Goal: Task Accomplishment & Management: Manage account settings

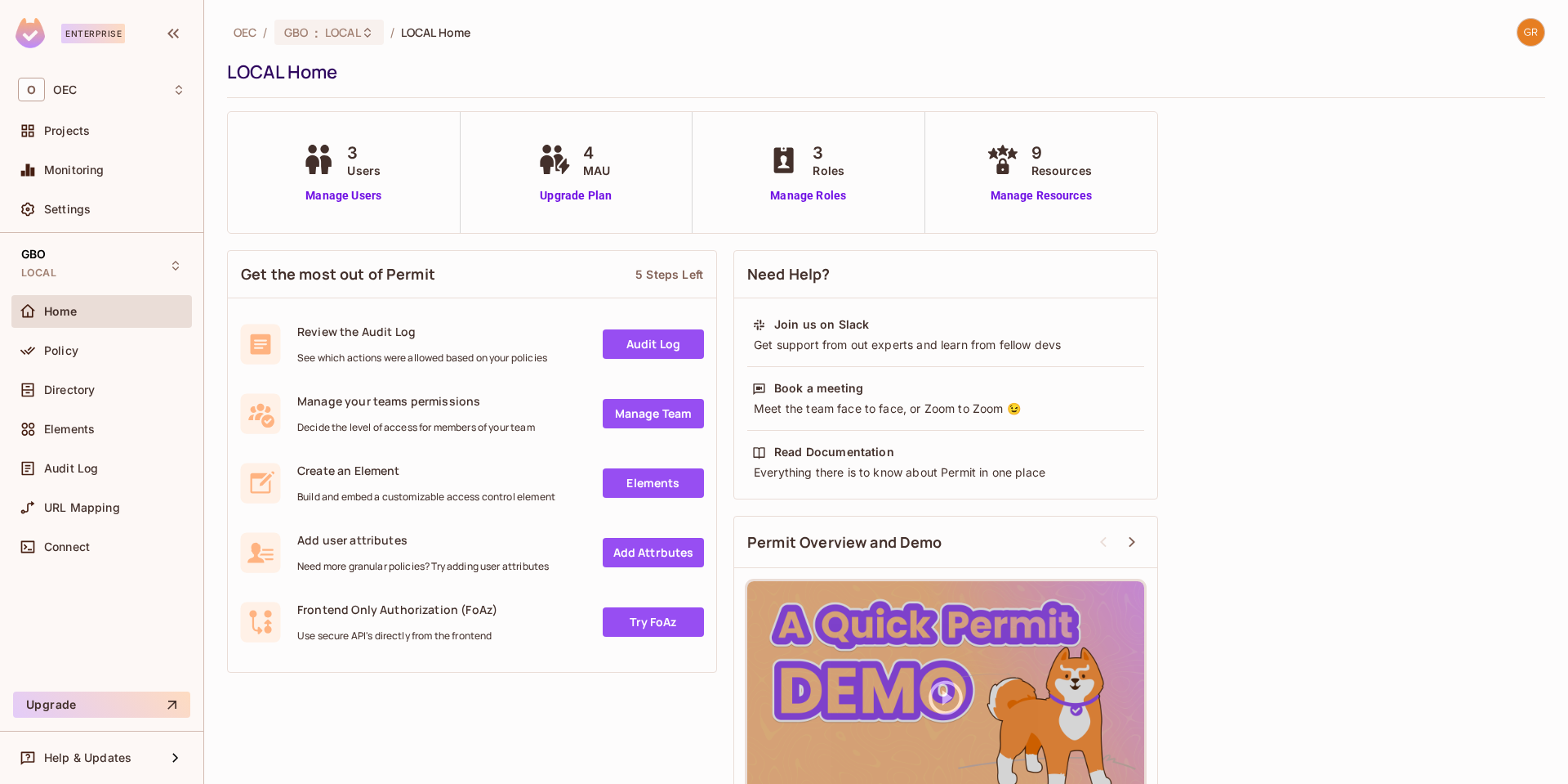
click at [1521, 37] on img at bounding box center [1531, 32] width 27 height 27
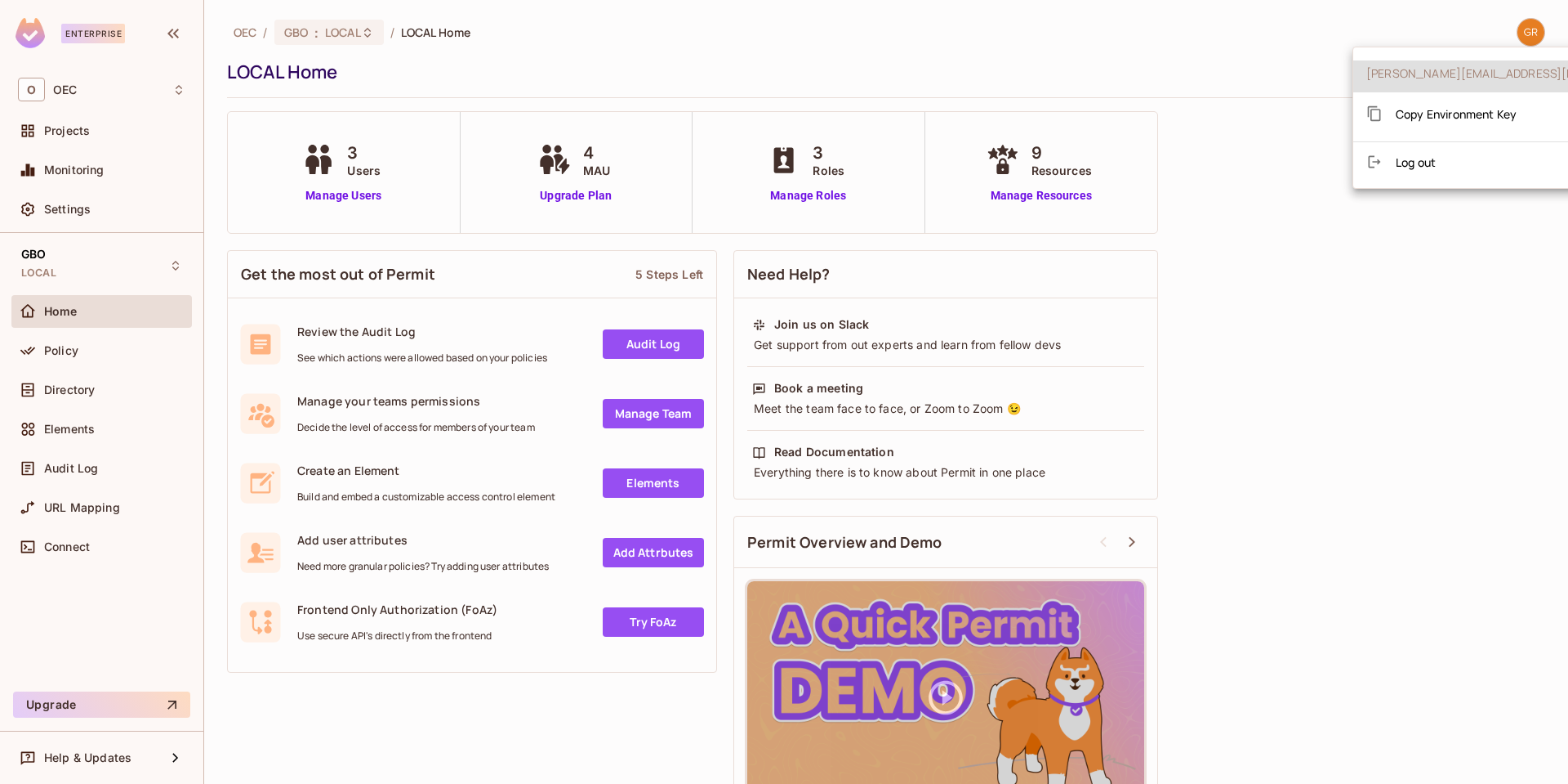
click at [1416, 165] on span "Log out" at bounding box center [1415, 162] width 40 height 15
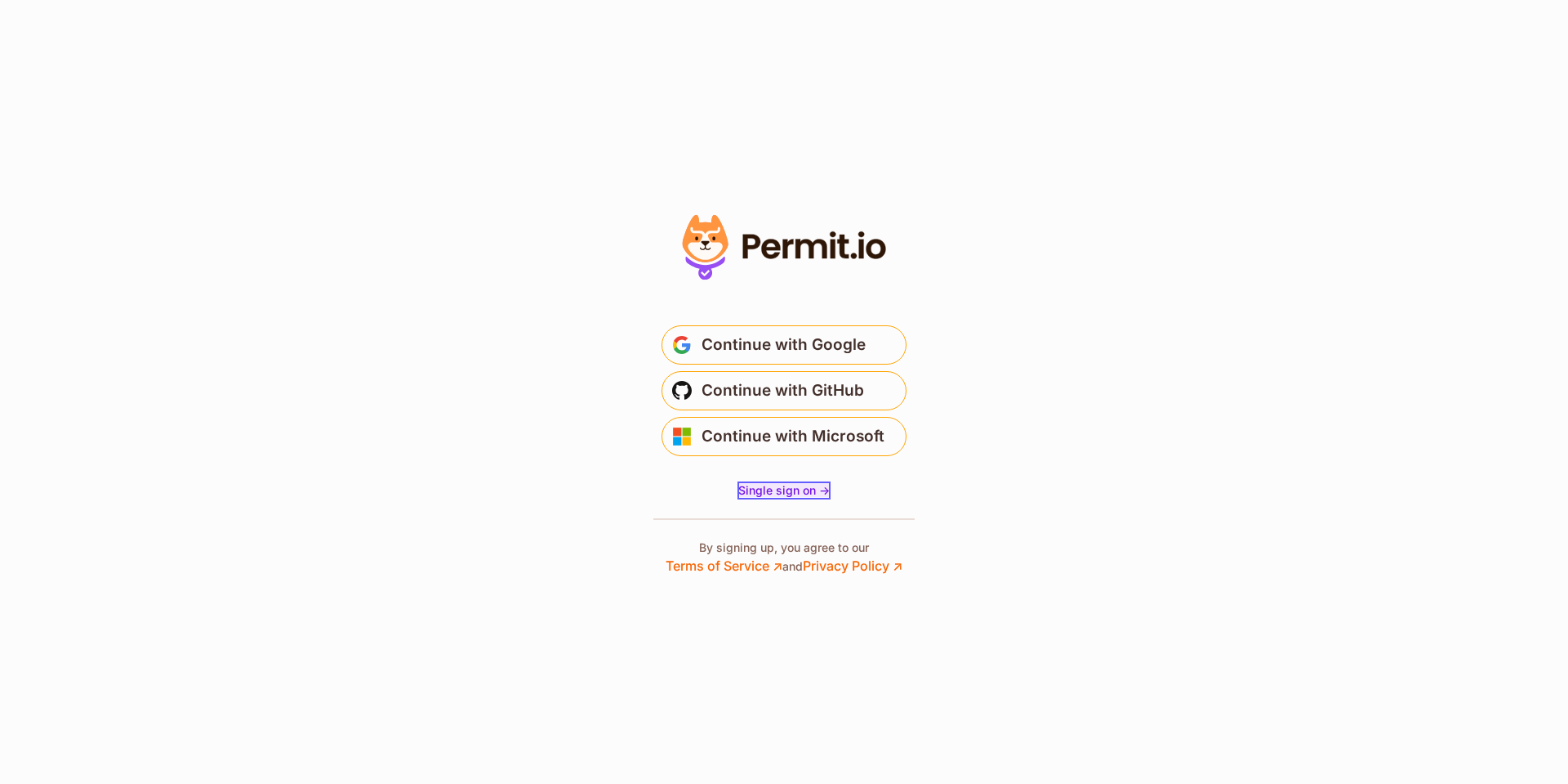
click at [775, 495] on span "Single sign on ->" at bounding box center [784, 490] width 92 height 14
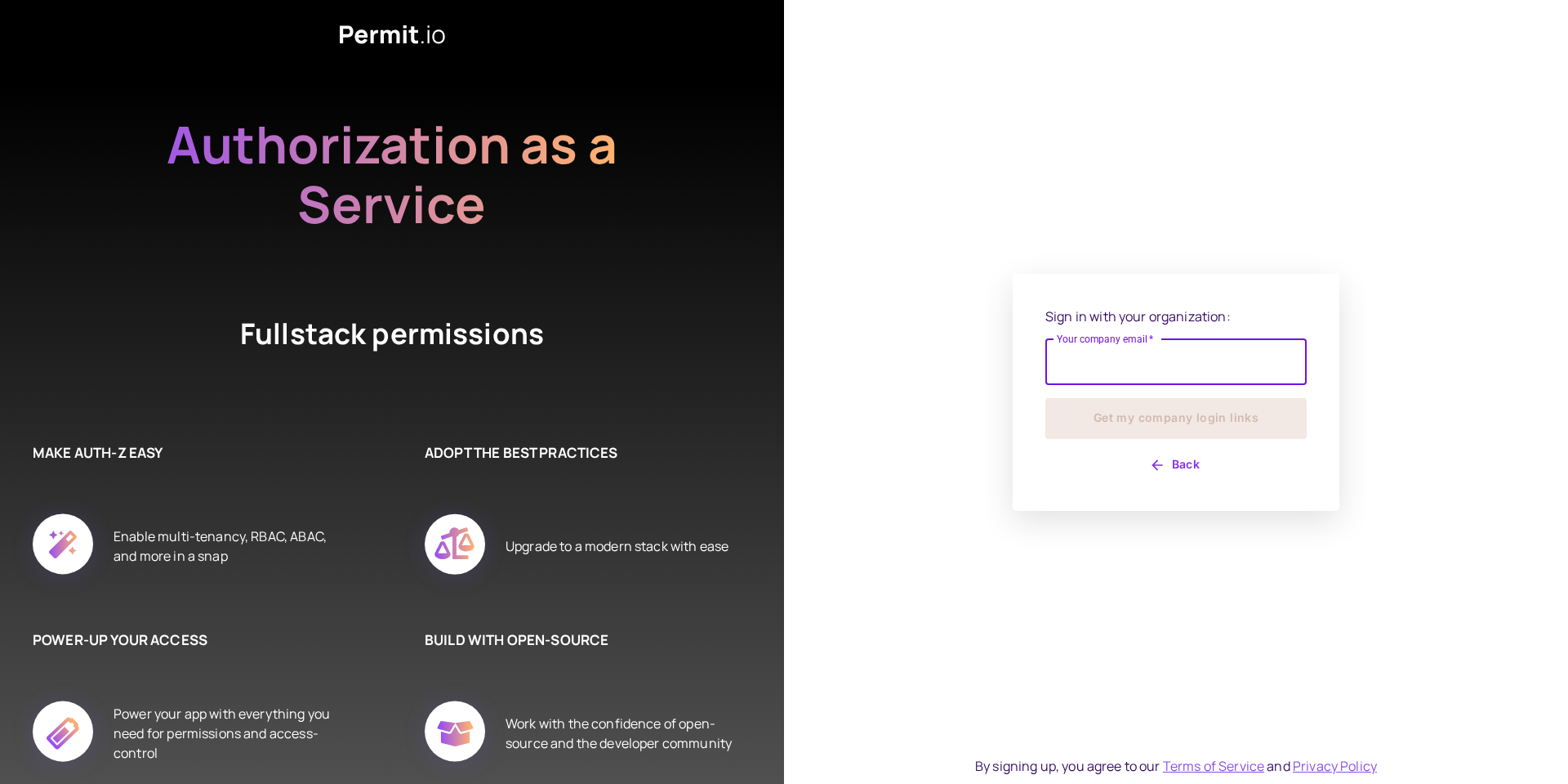
click at [1114, 360] on input "Your company email   *" at bounding box center [1176, 361] width 261 height 45
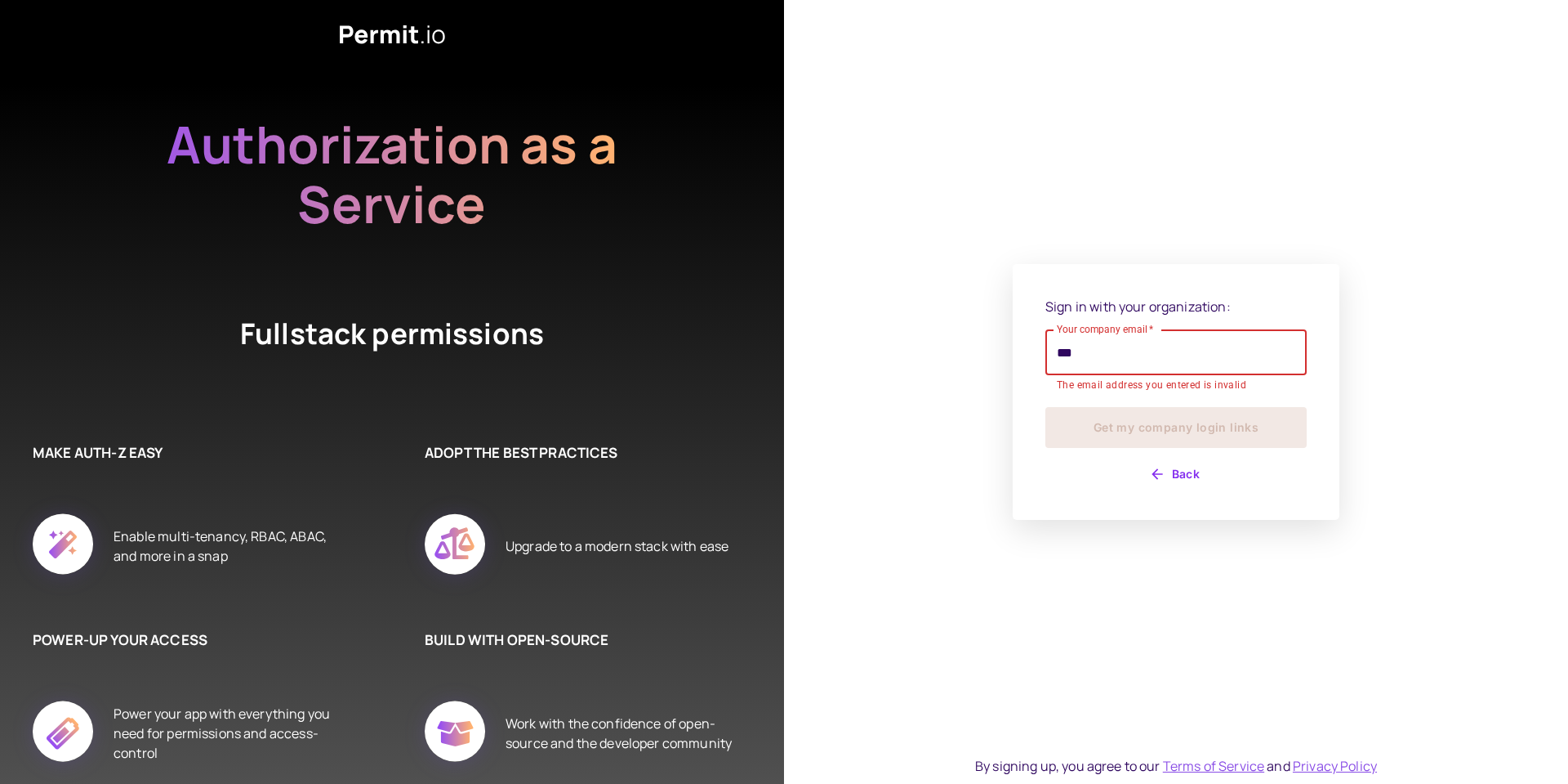
type input "**********"
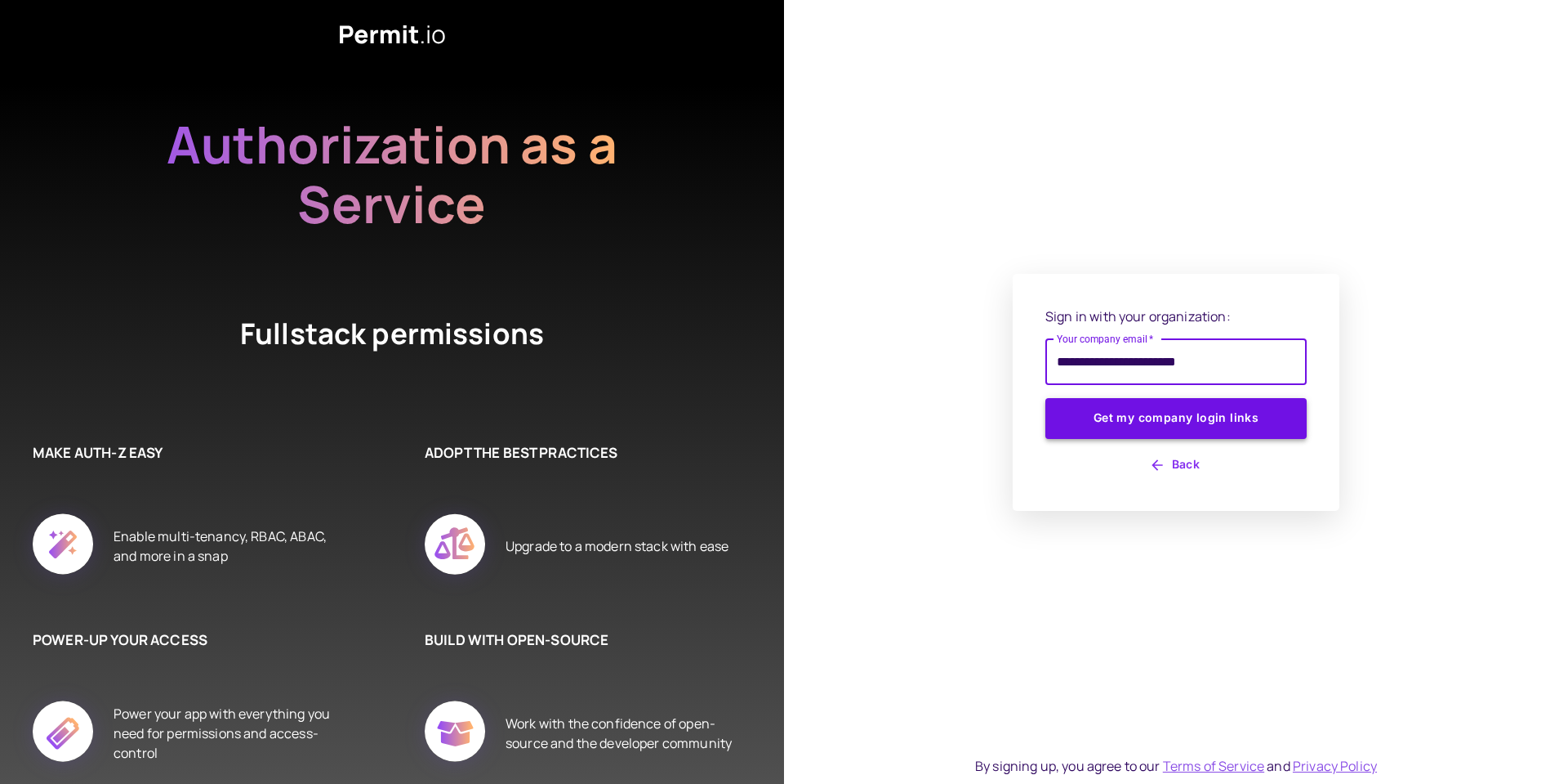
click at [1179, 418] on button "Get my company login links" at bounding box center [1176, 418] width 261 height 41
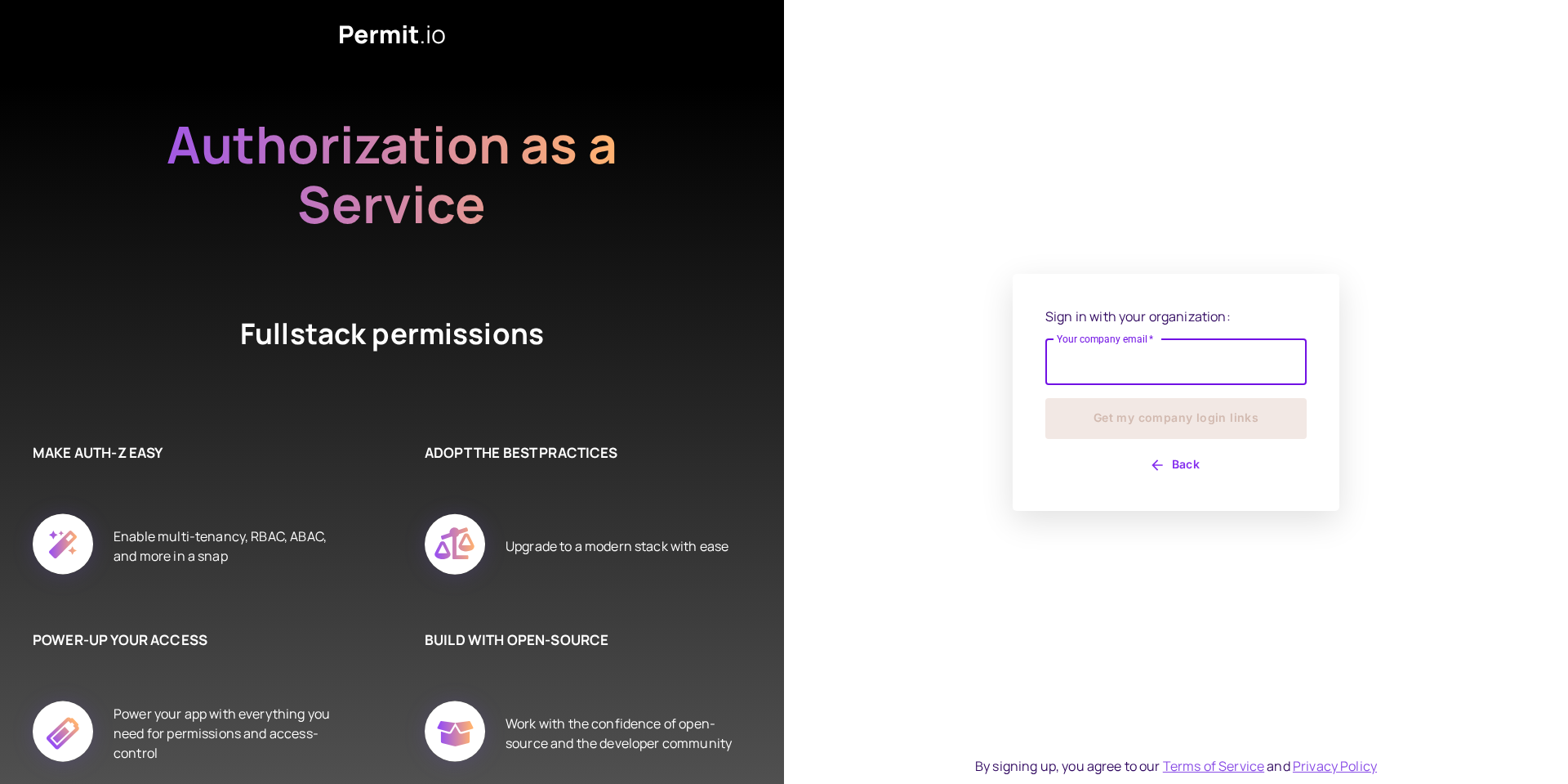
click at [1133, 368] on input "Your company email   *" at bounding box center [1176, 361] width 261 height 45
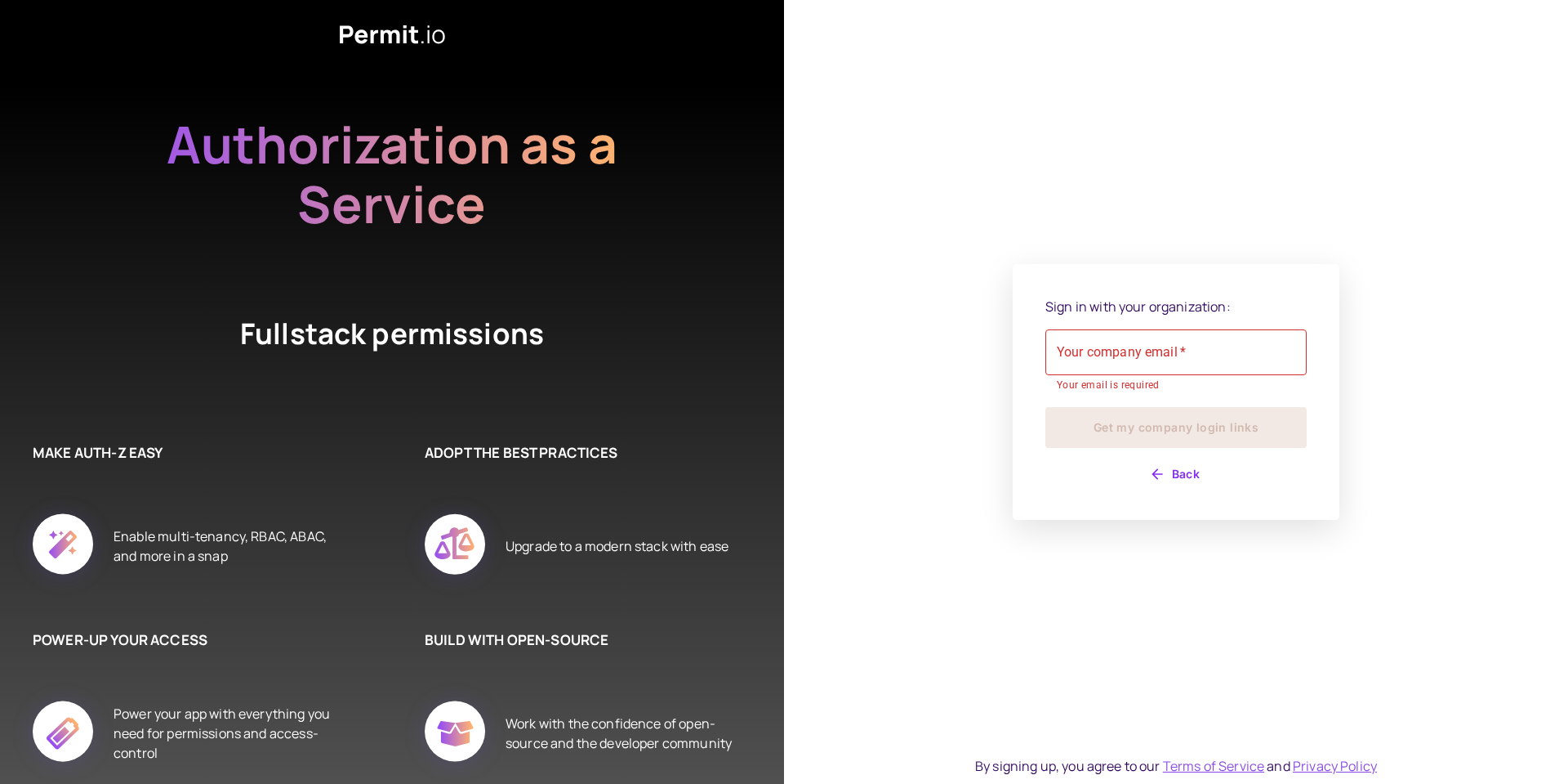
click at [1107, 359] on label "Your company email   *" at bounding box center [1121, 352] width 129 height 19
click at [1107, 359] on input "Your company email   *" at bounding box center [1176, 352] width 261 height 45
type input "**********"
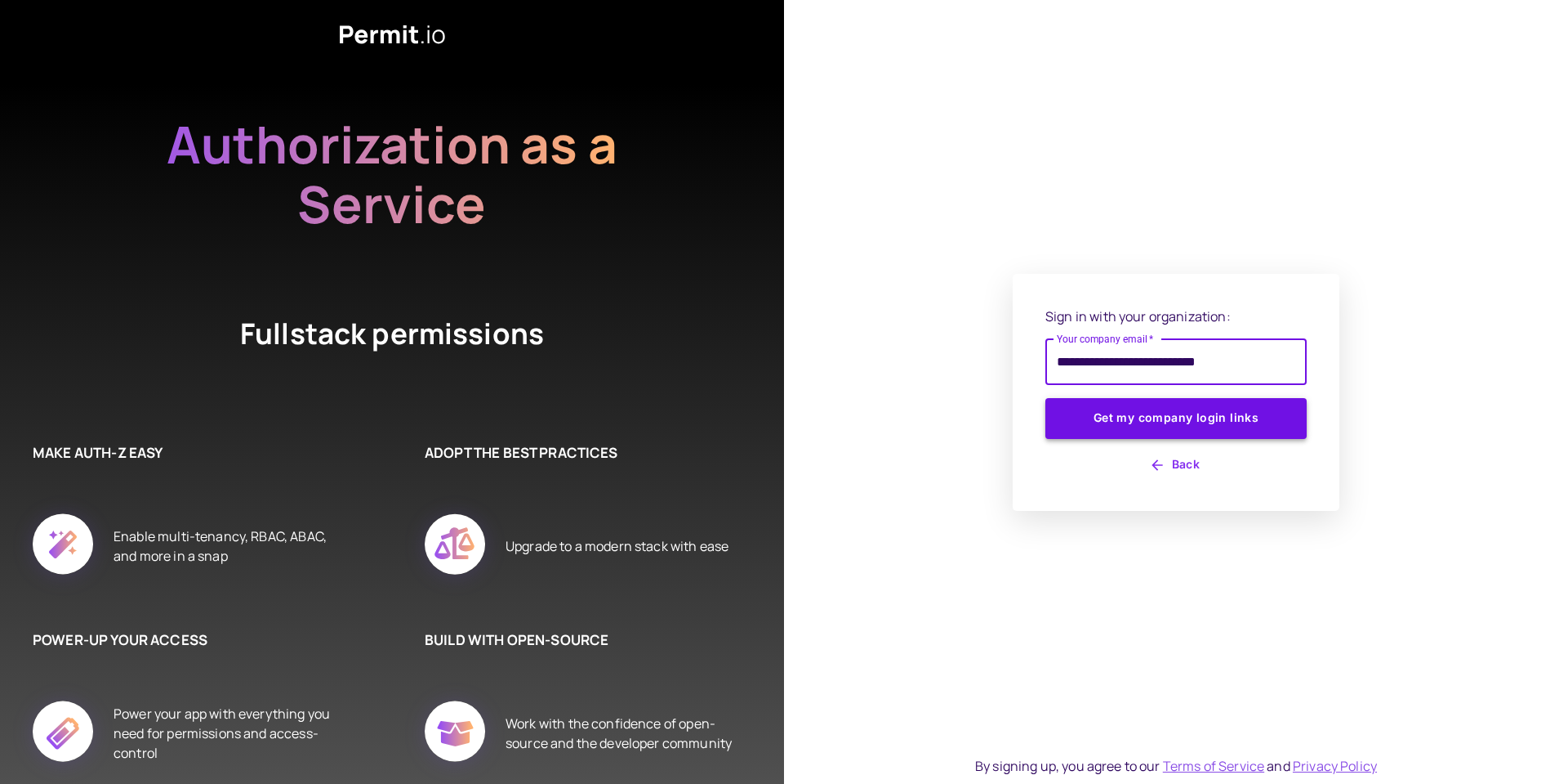
click at [1173, 416] on button "Get my company login links" at bounding box center [1176, 418] width 261 height 41
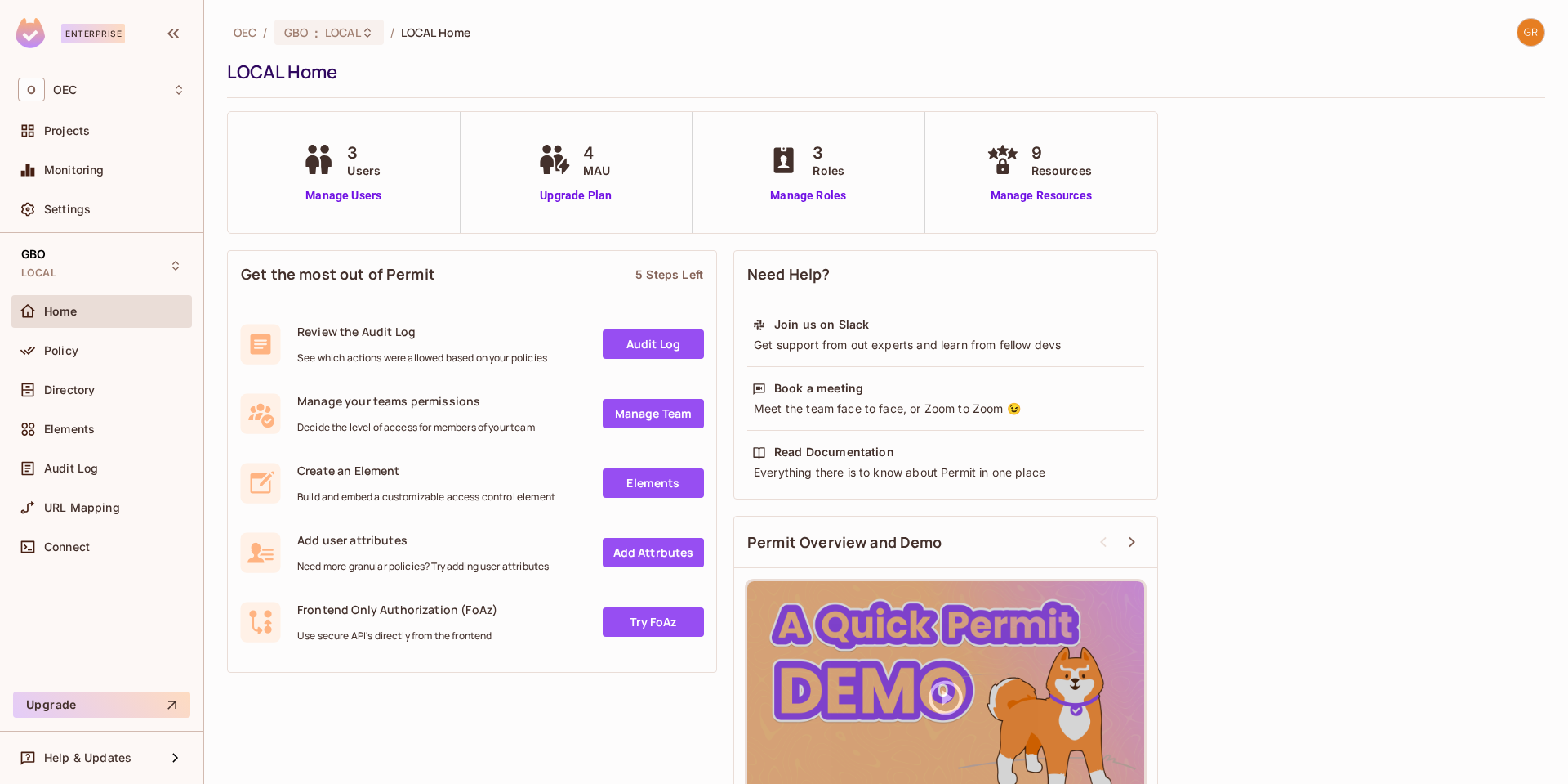
click at [1521, 32] on img at bounding box center [1531, 32] width 27 height 27
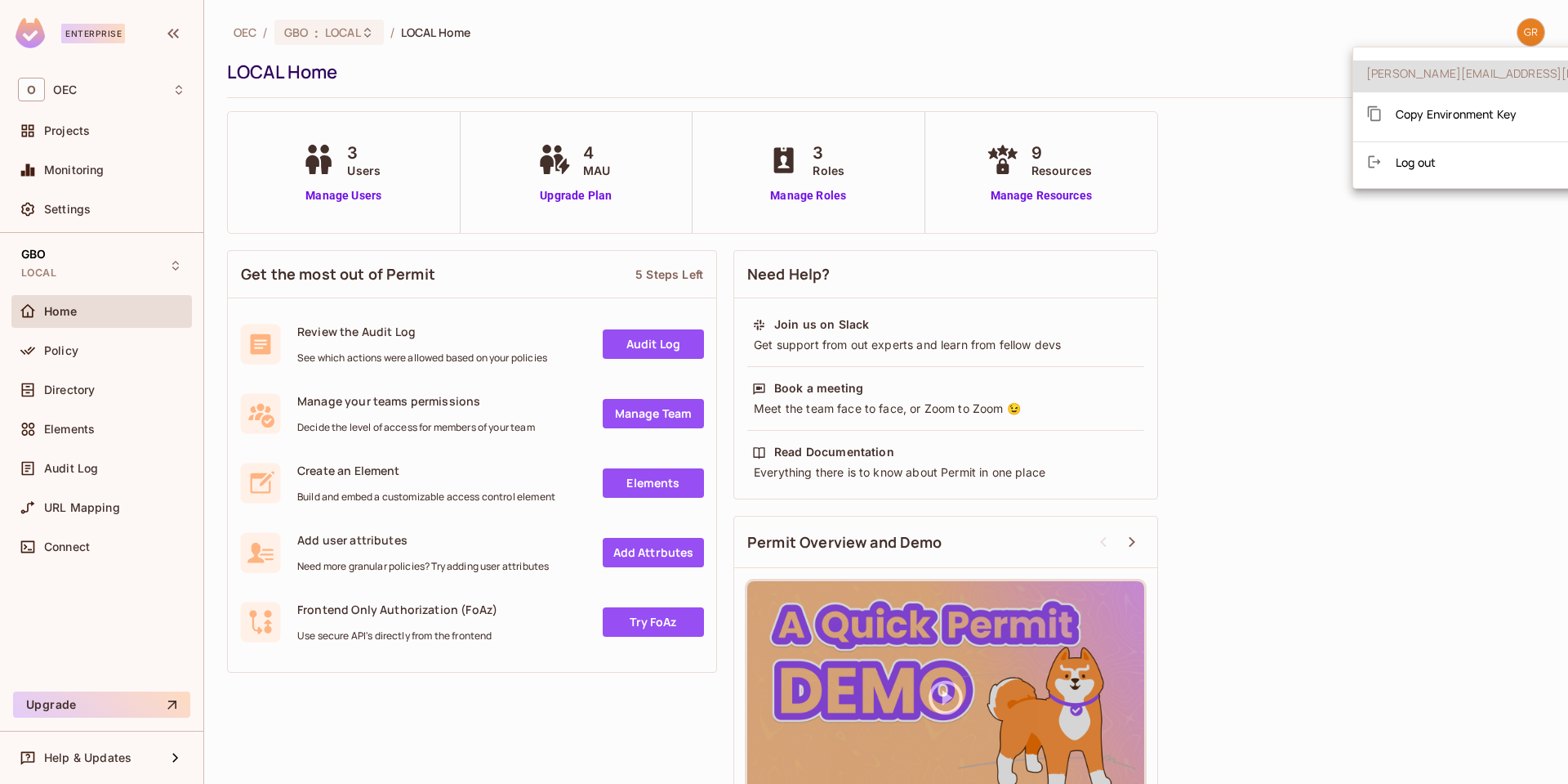
click at [1232, 45] on div at bounding box center [784, 392] width 1568 height 784
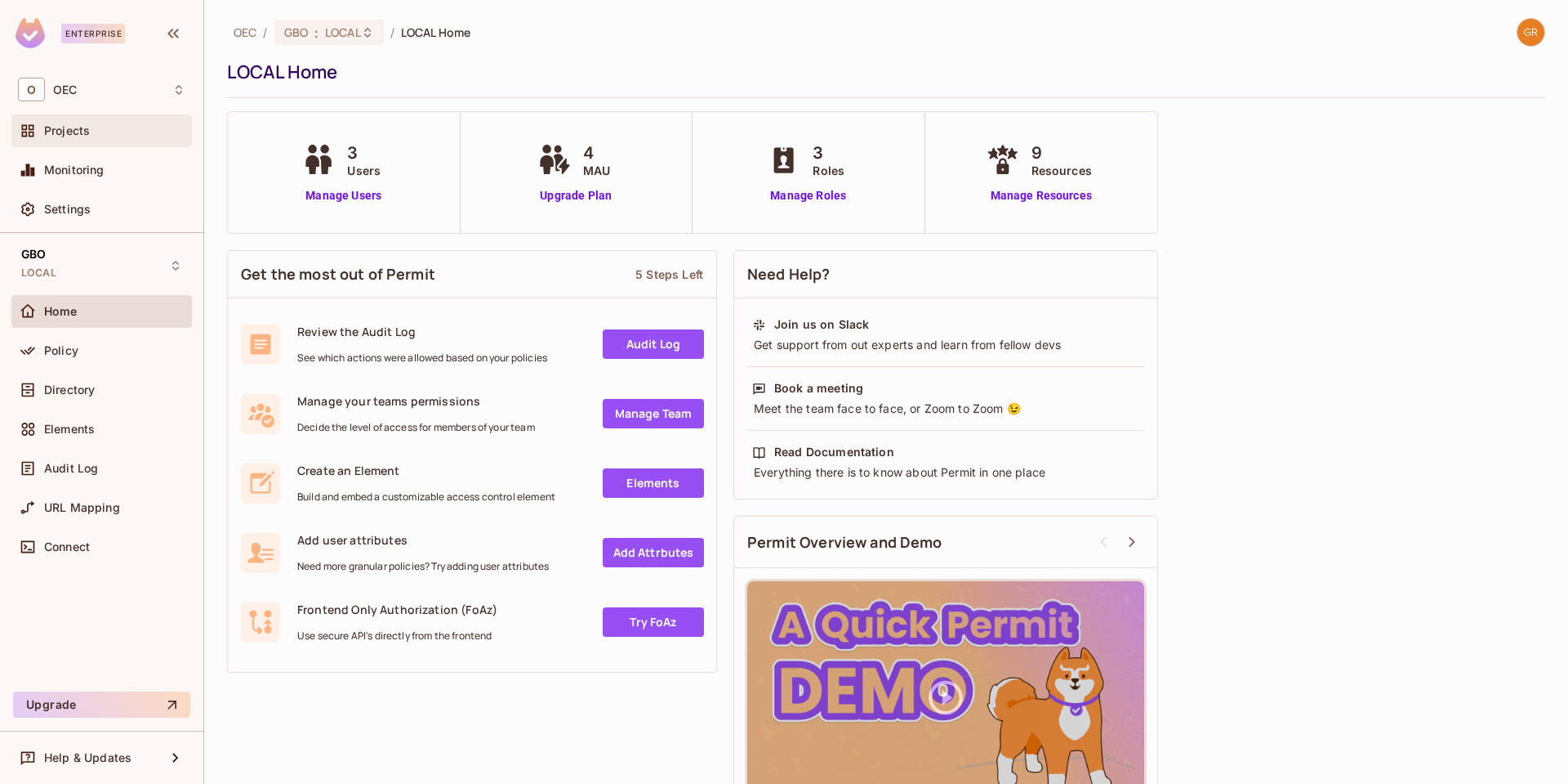
click at [46, 125] on span "Projects" at bounding box center [67, 131] width 45 height 13
